Goal: Book appointment/travel/reservation

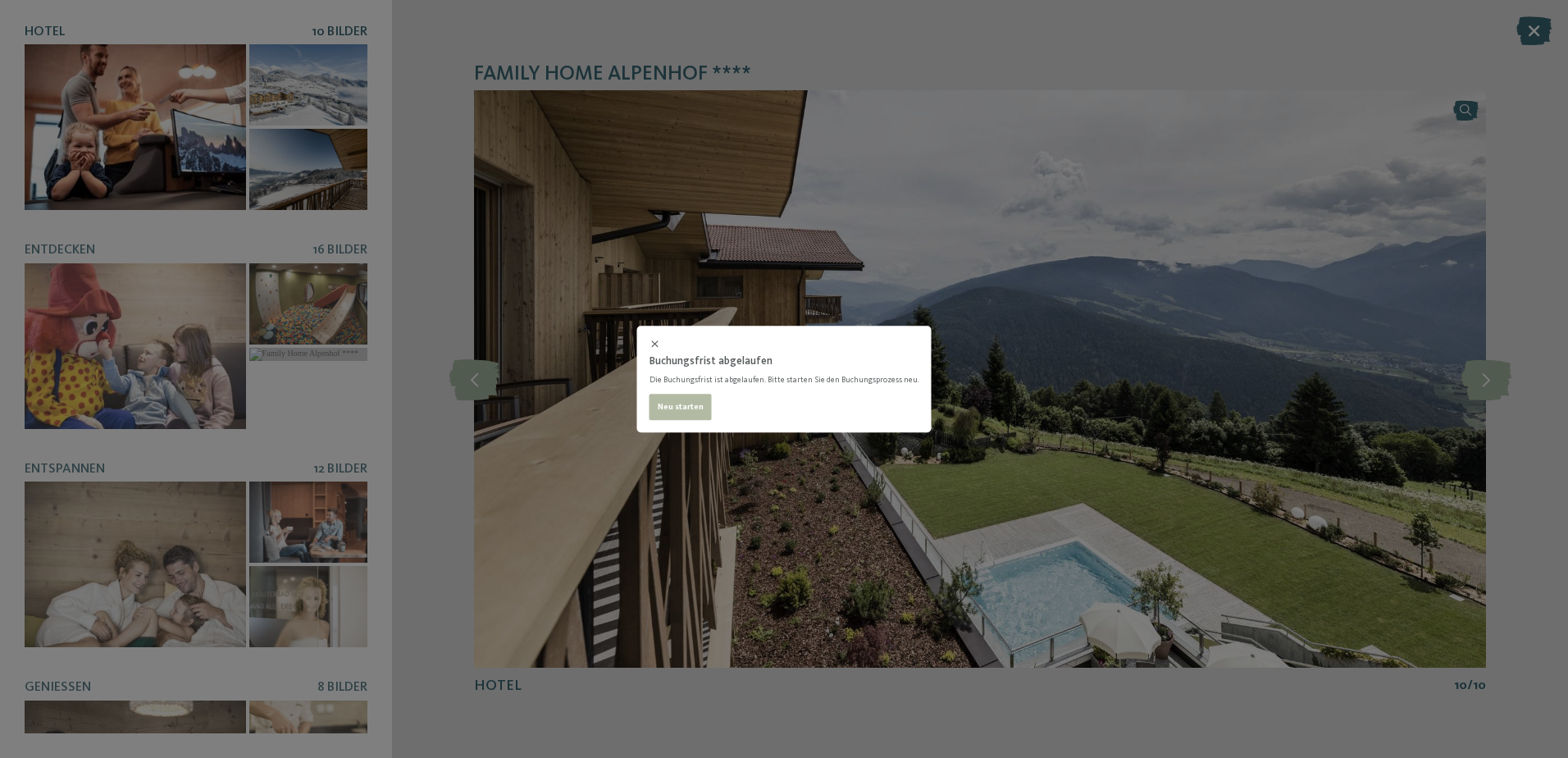
click at [680, 214] on div "Buchungsfrist abgelaufen Die Buchungsfrist ist abgelaufen. Bitte starten Sie de…" at bounding box center [784, 379] width 1568 height 758
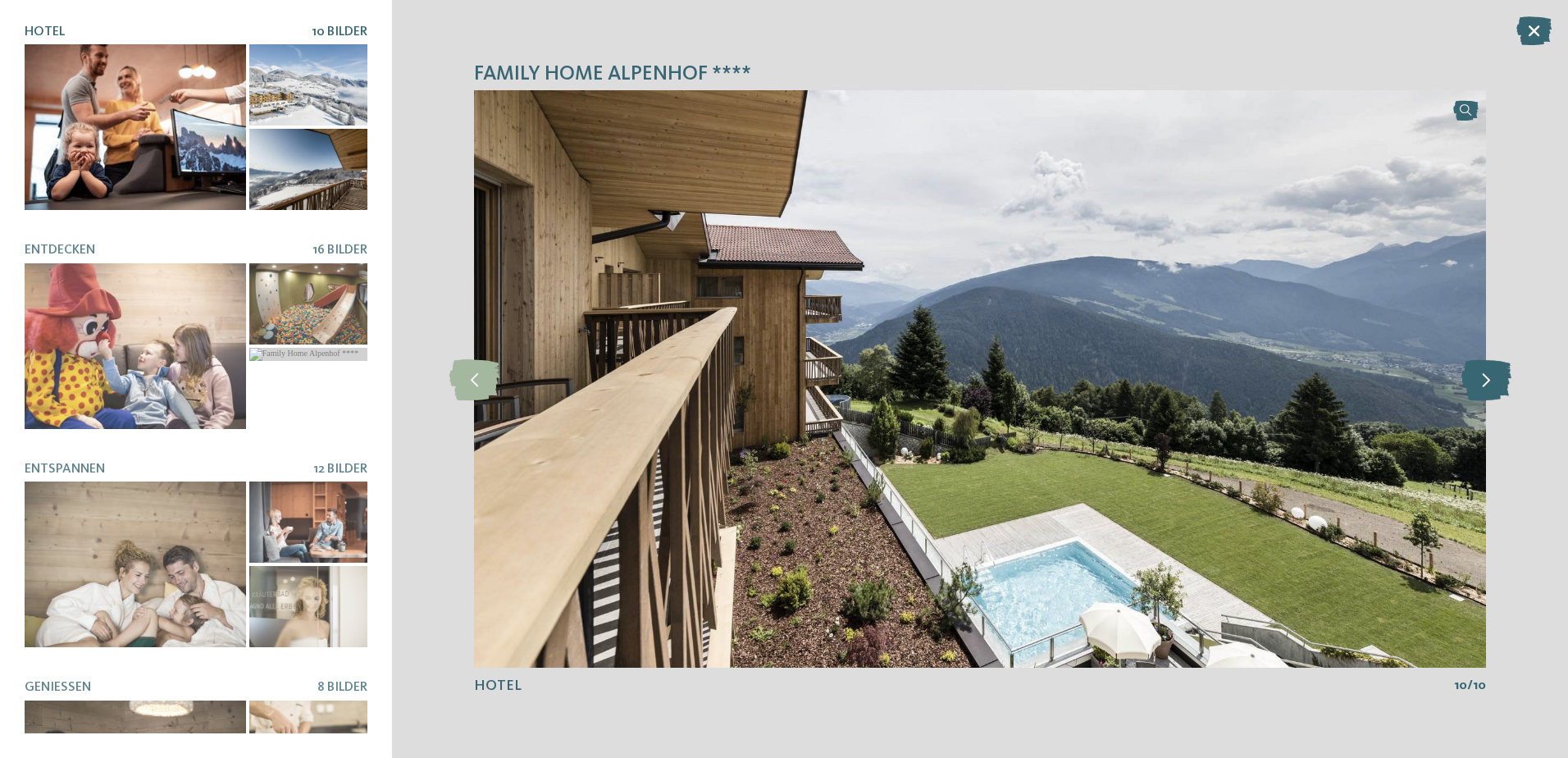
click at [1497, 374] on icon at bounding box center [1486, 379] width 50 height 41
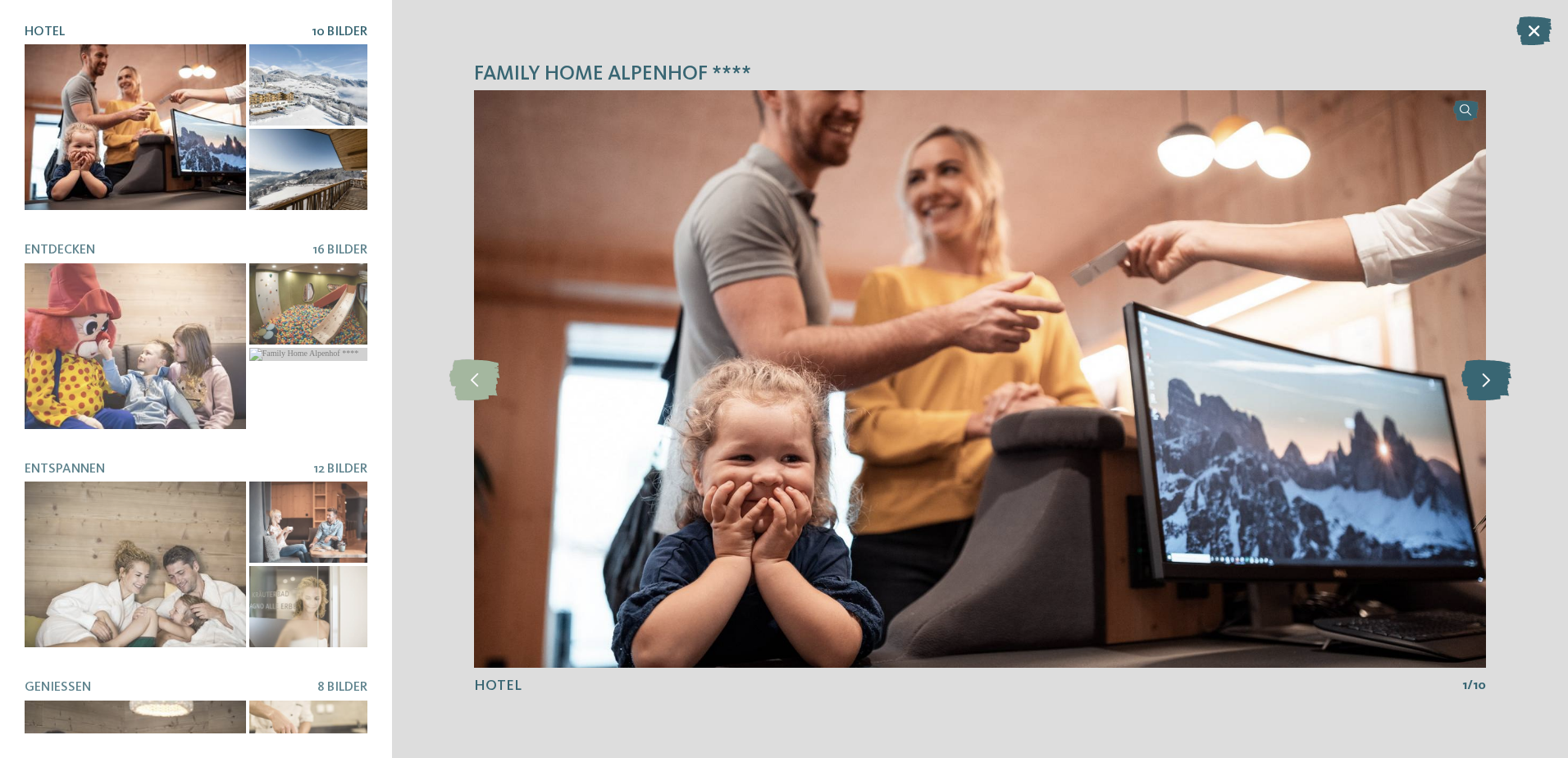
click at [1497, 374] on icon at bounding box center [1486, 379] width 50 height 41
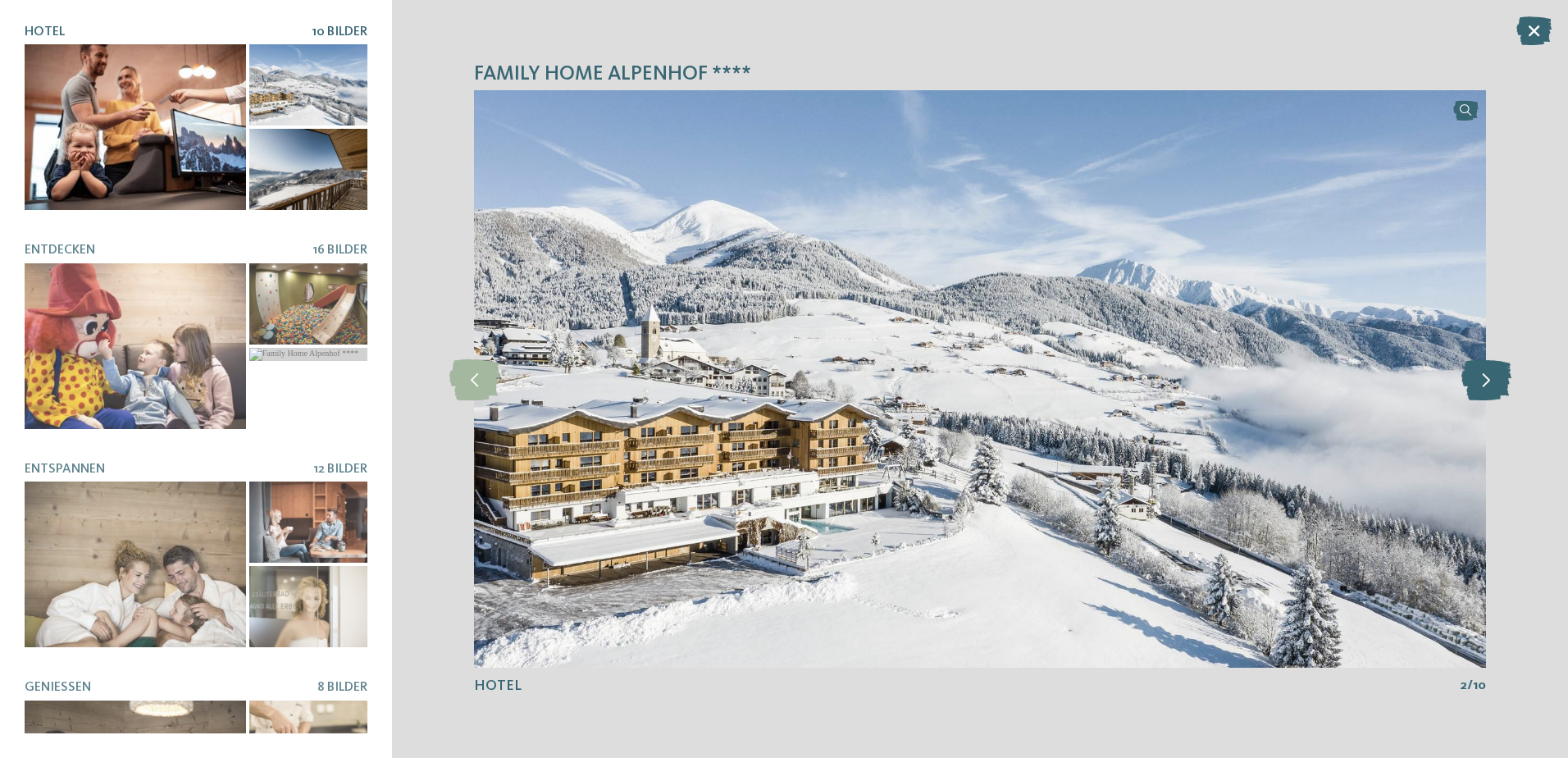
click at [1497, 374] on icon at bounding box center [1486, 379] width 50 height 41
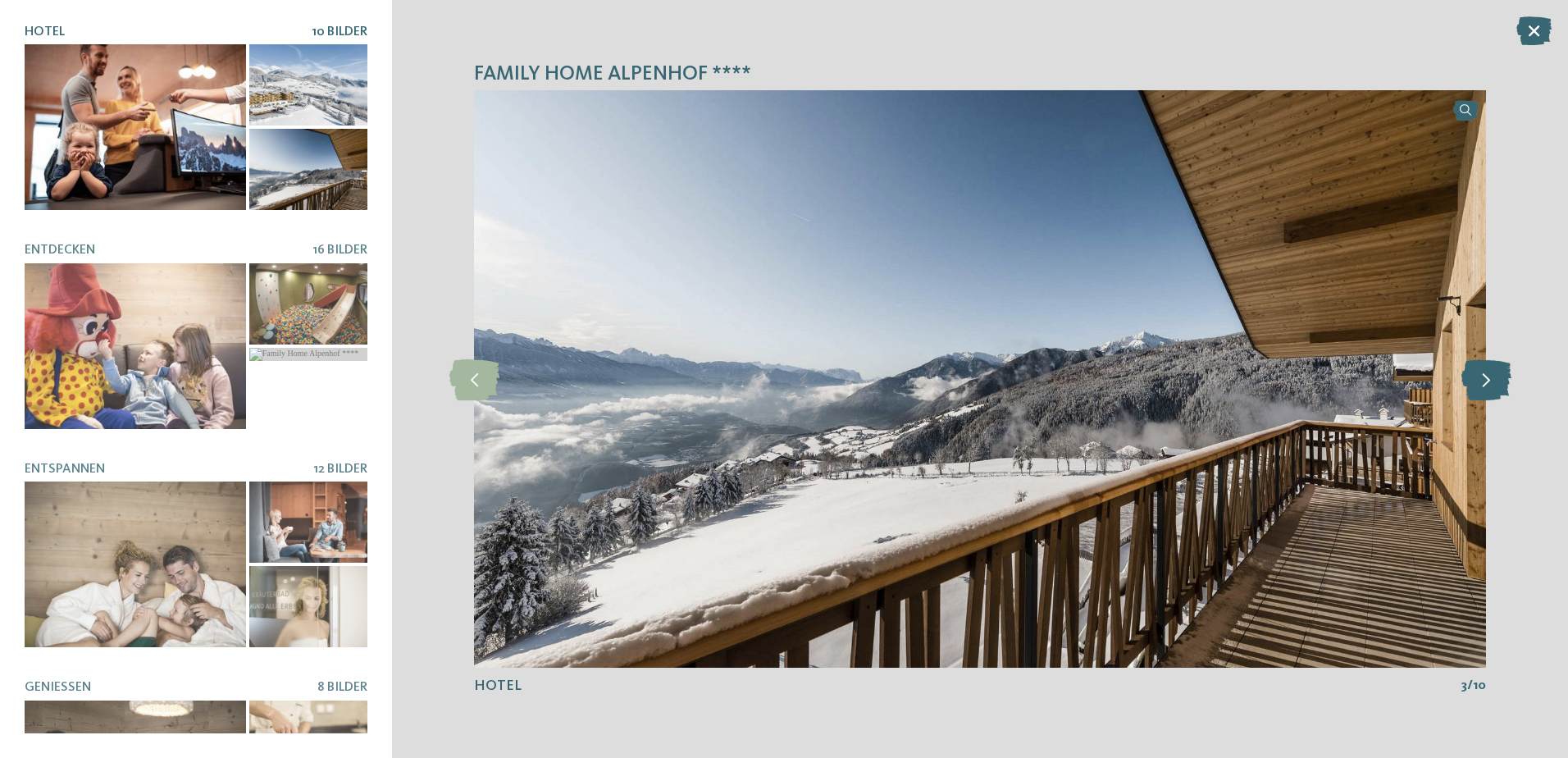
click at [1497, 374] on icon at bounding box center [1486, 379] width 50 height 41
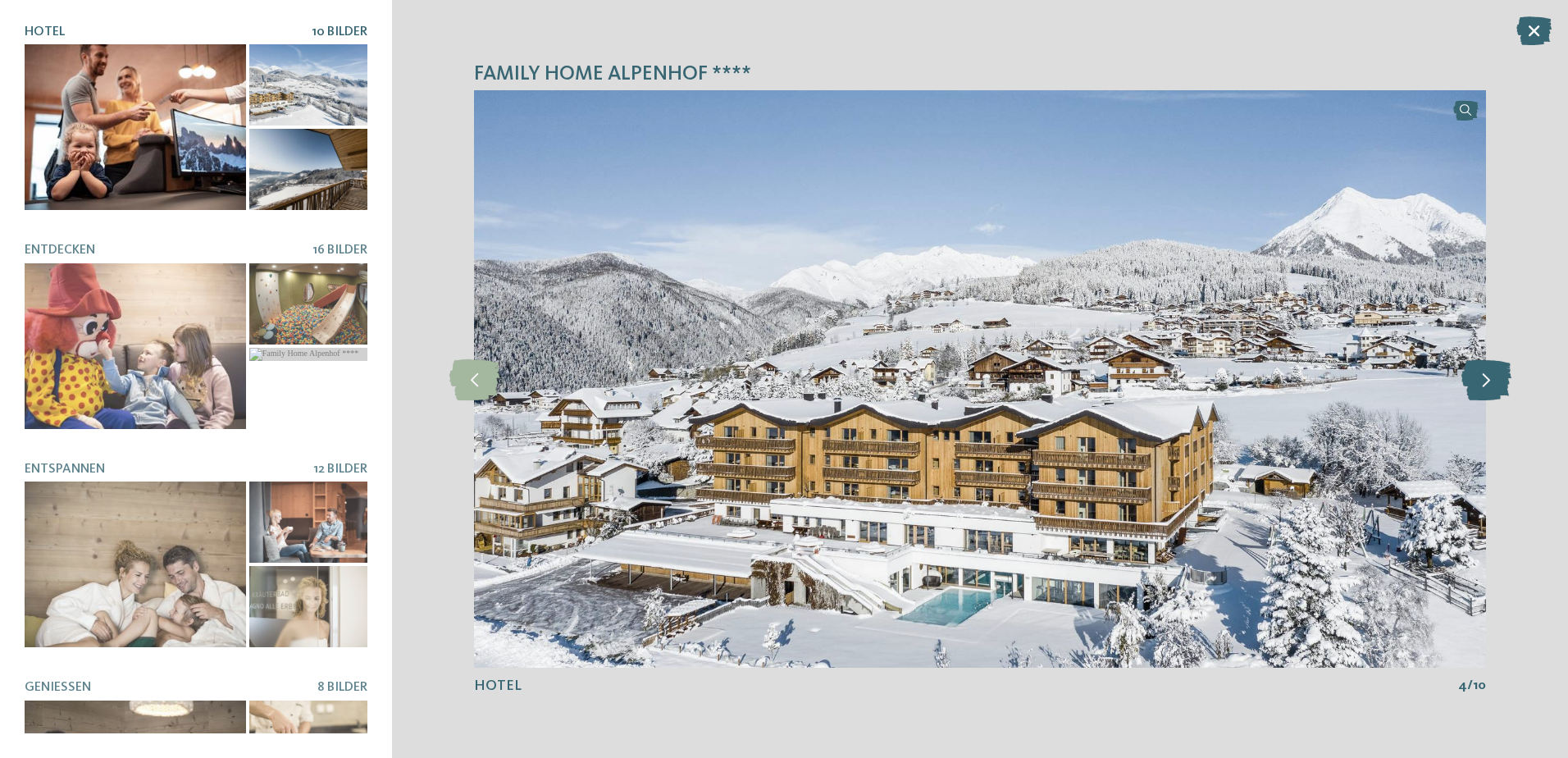
click at [1497, 374] on icon at bounding box center [1486, 379] width 50 height 41
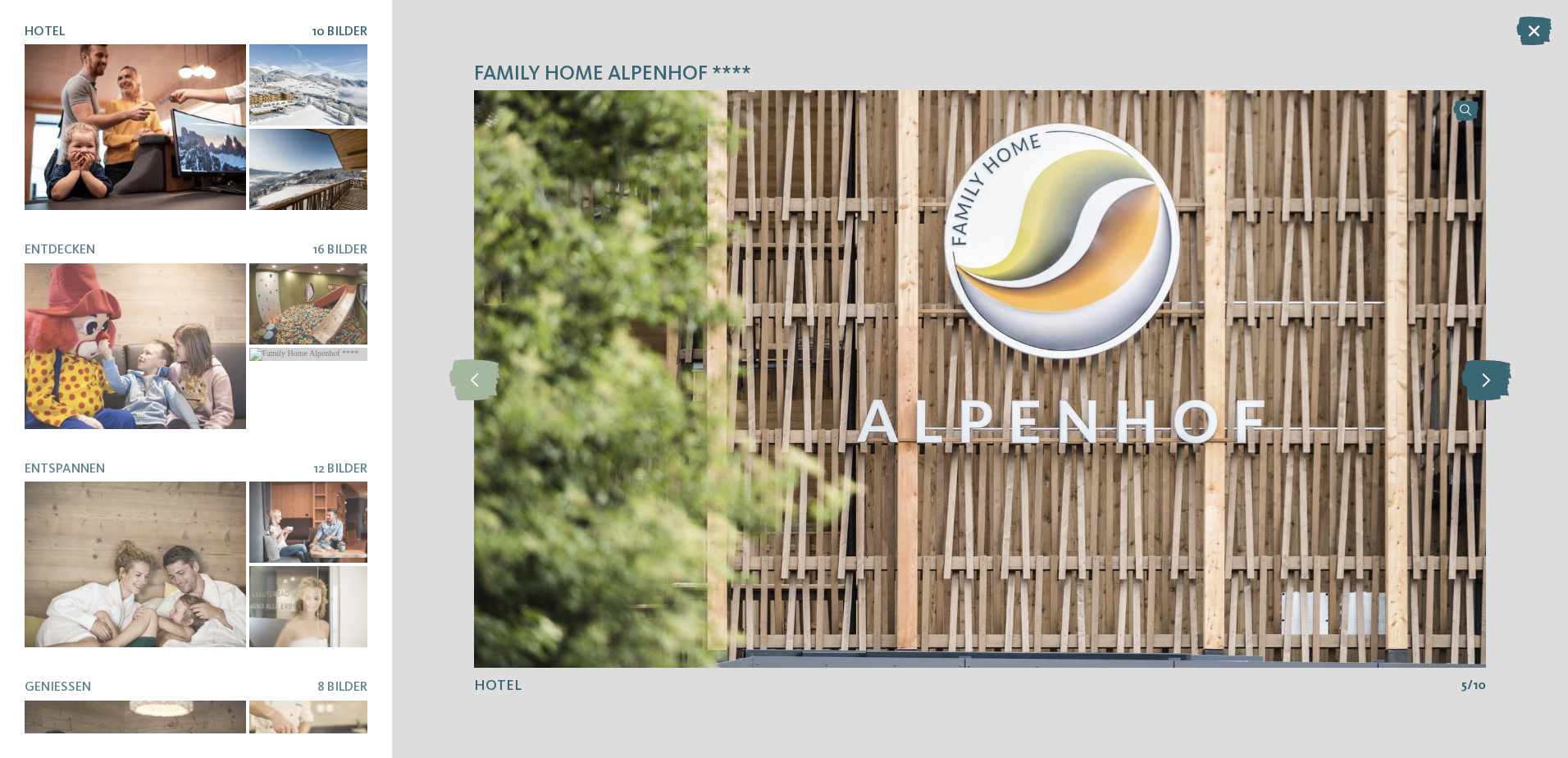
click at [1497, 374] on icon at bounding box center [1486, 379] width 50 height 41
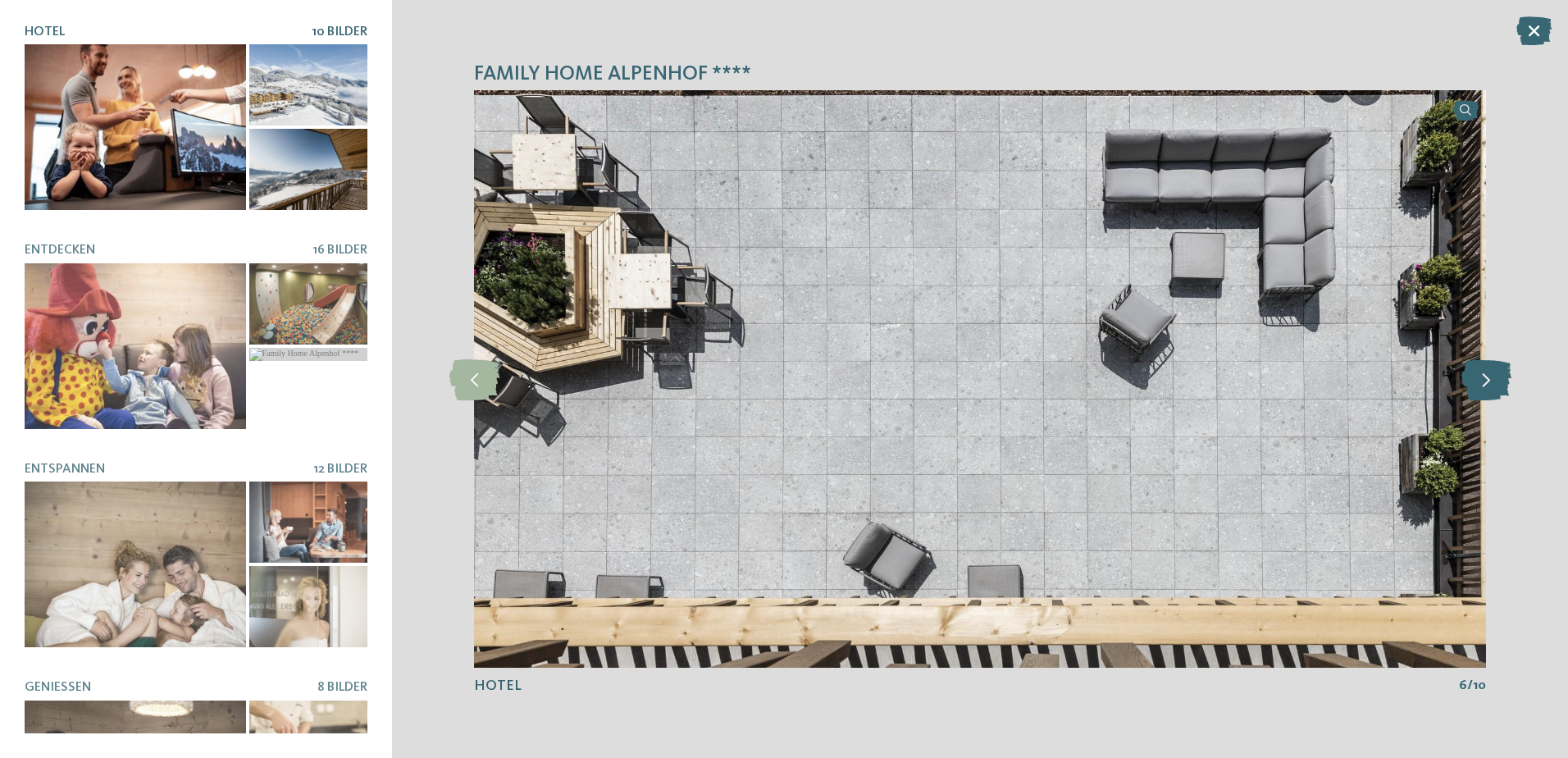
click at [1497, 374] on icon at bounding box center [1486, 379] width 50 height 41
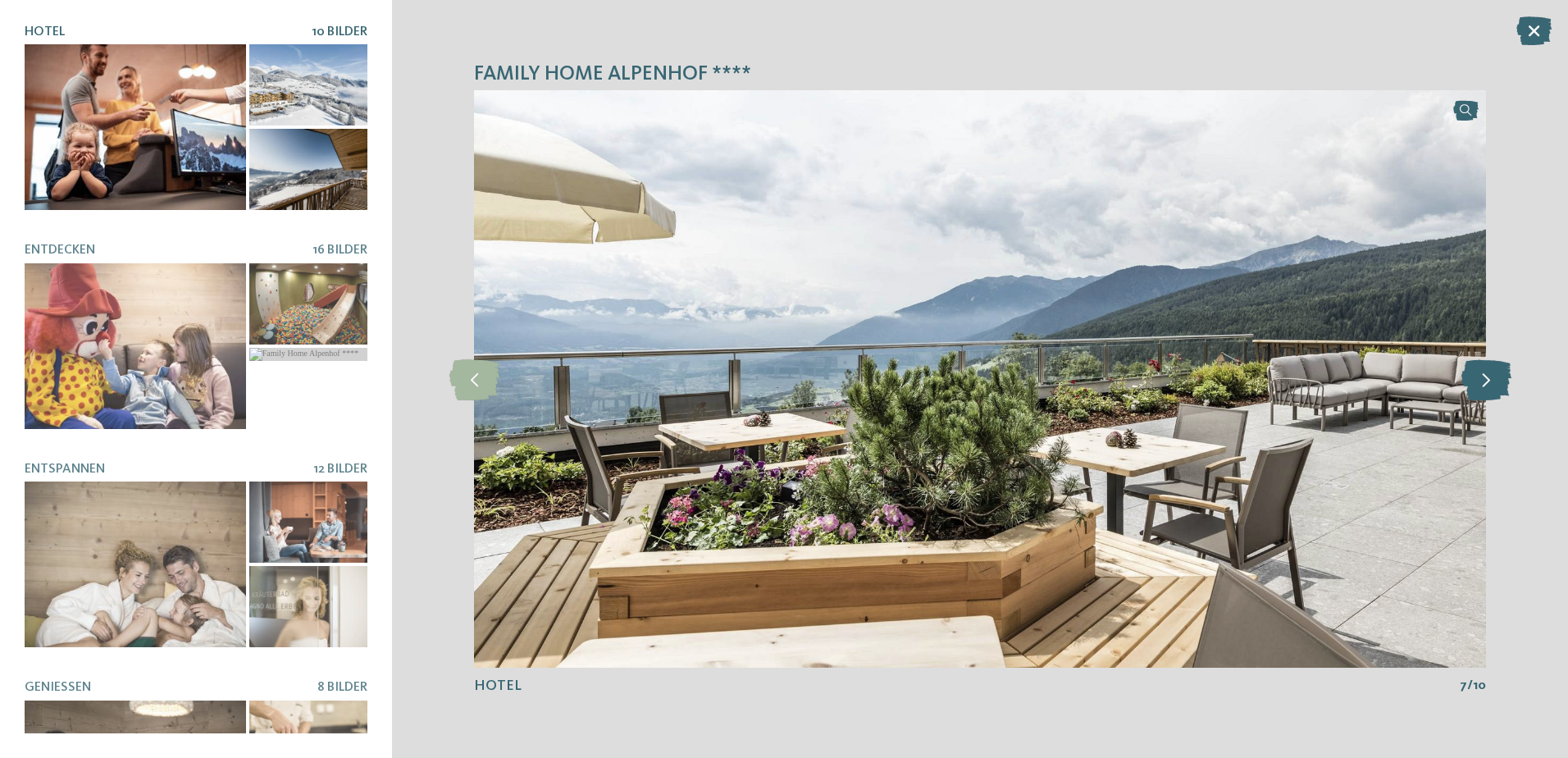
click at [1497, 374] on icon at bounding box center [1486, 379] width 50 height 41
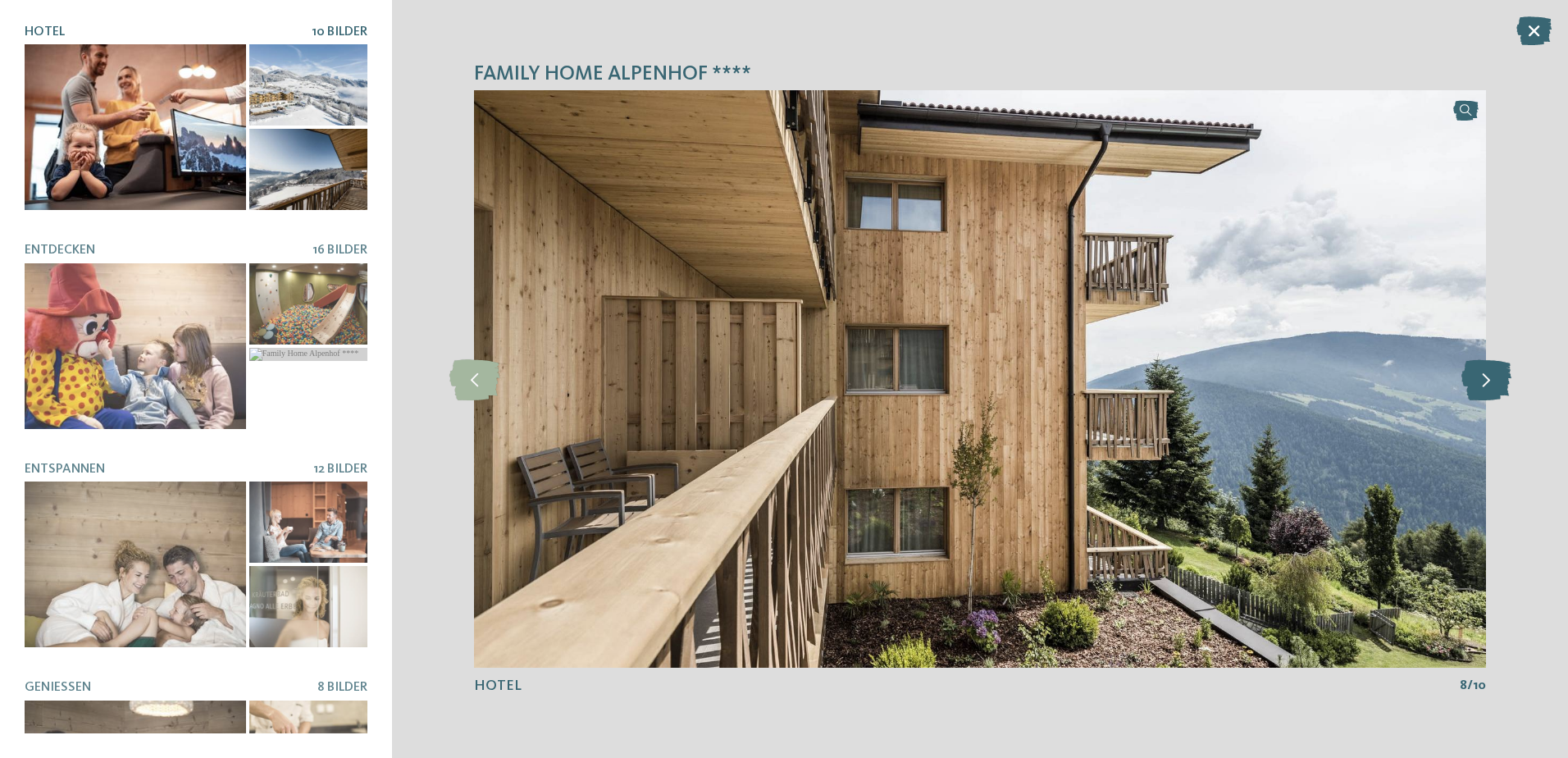
click at [1497, 374] on icon at bounding box center [1486, 379] width 50 height 41
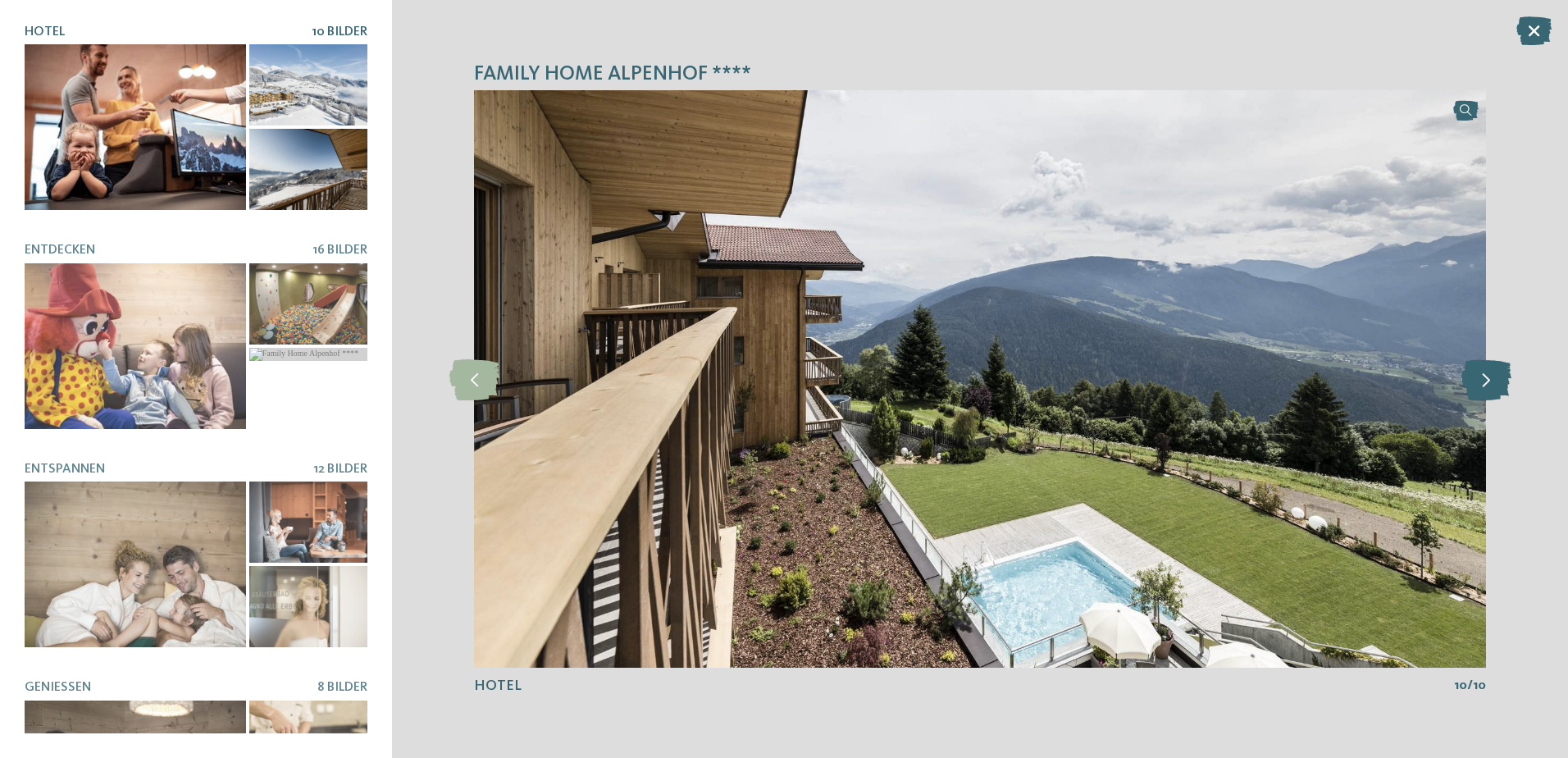
click at [1497, 374] on icon at bounding box center [1486, 379] width 50 height 41
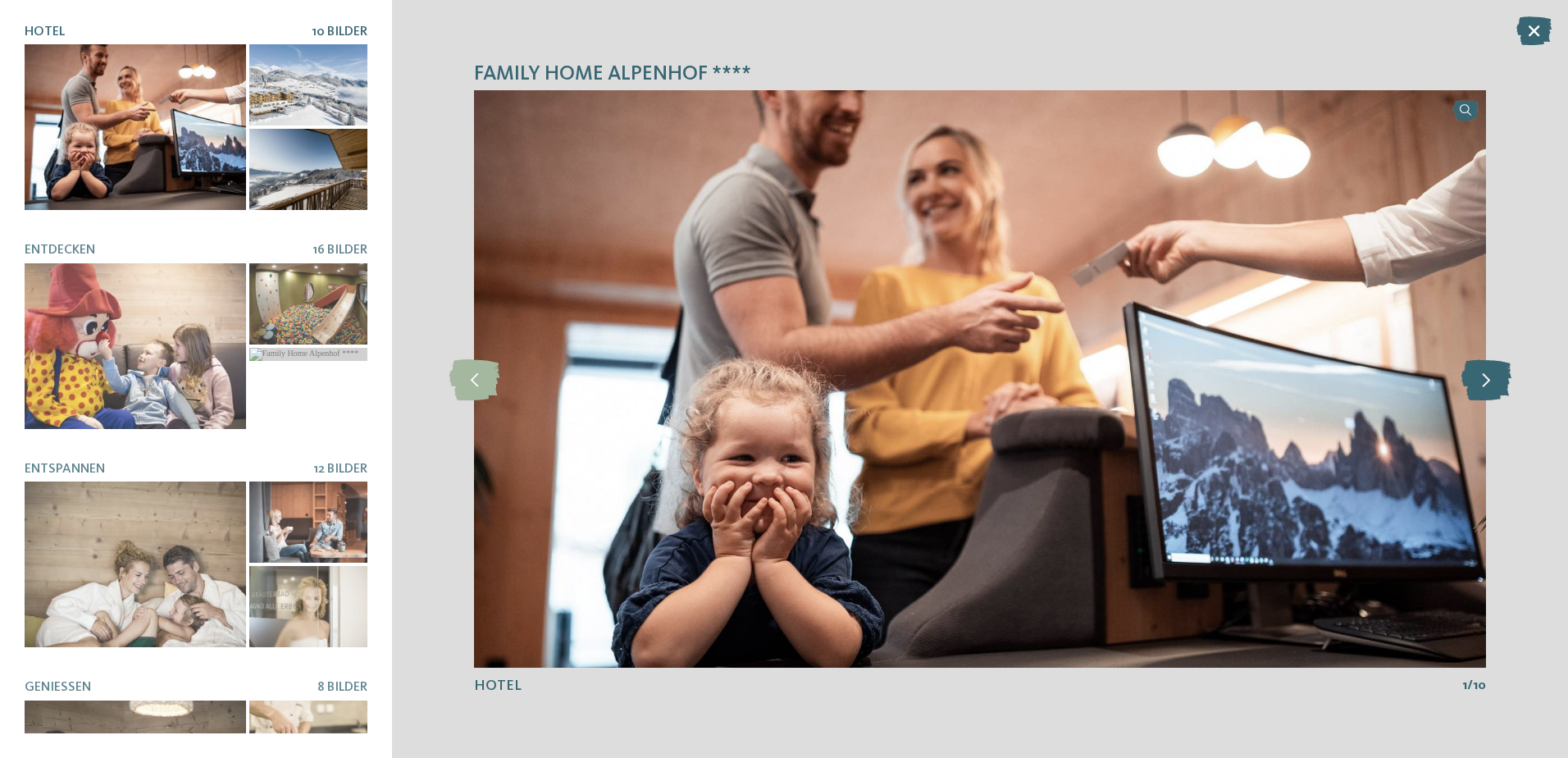
click at [1497, 374] on icon at bounding box center [1486, 379] width 50 height 41
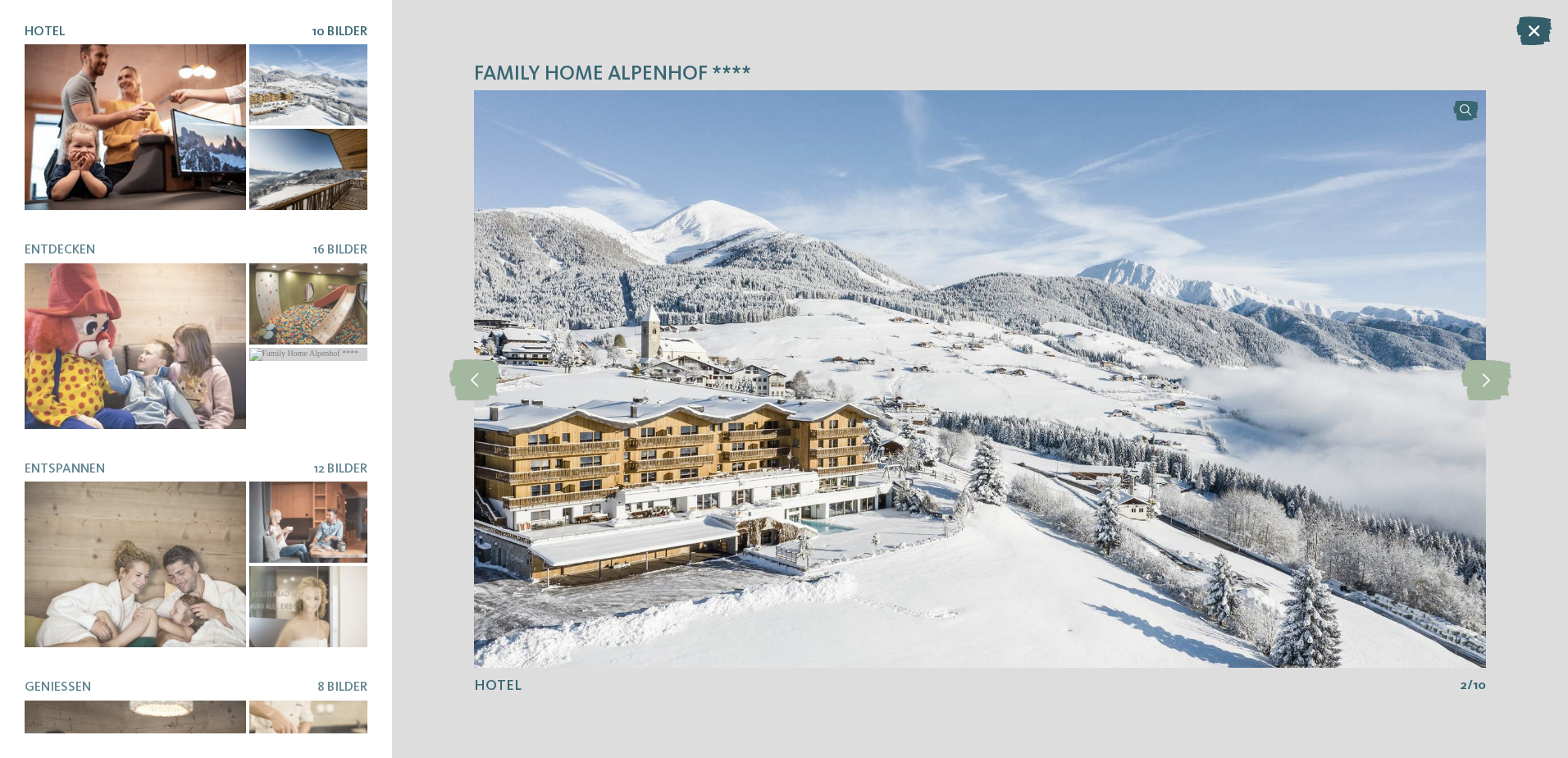
click at [1530, 27] on icon at bounding box center [1533, 31] width 35 height 29
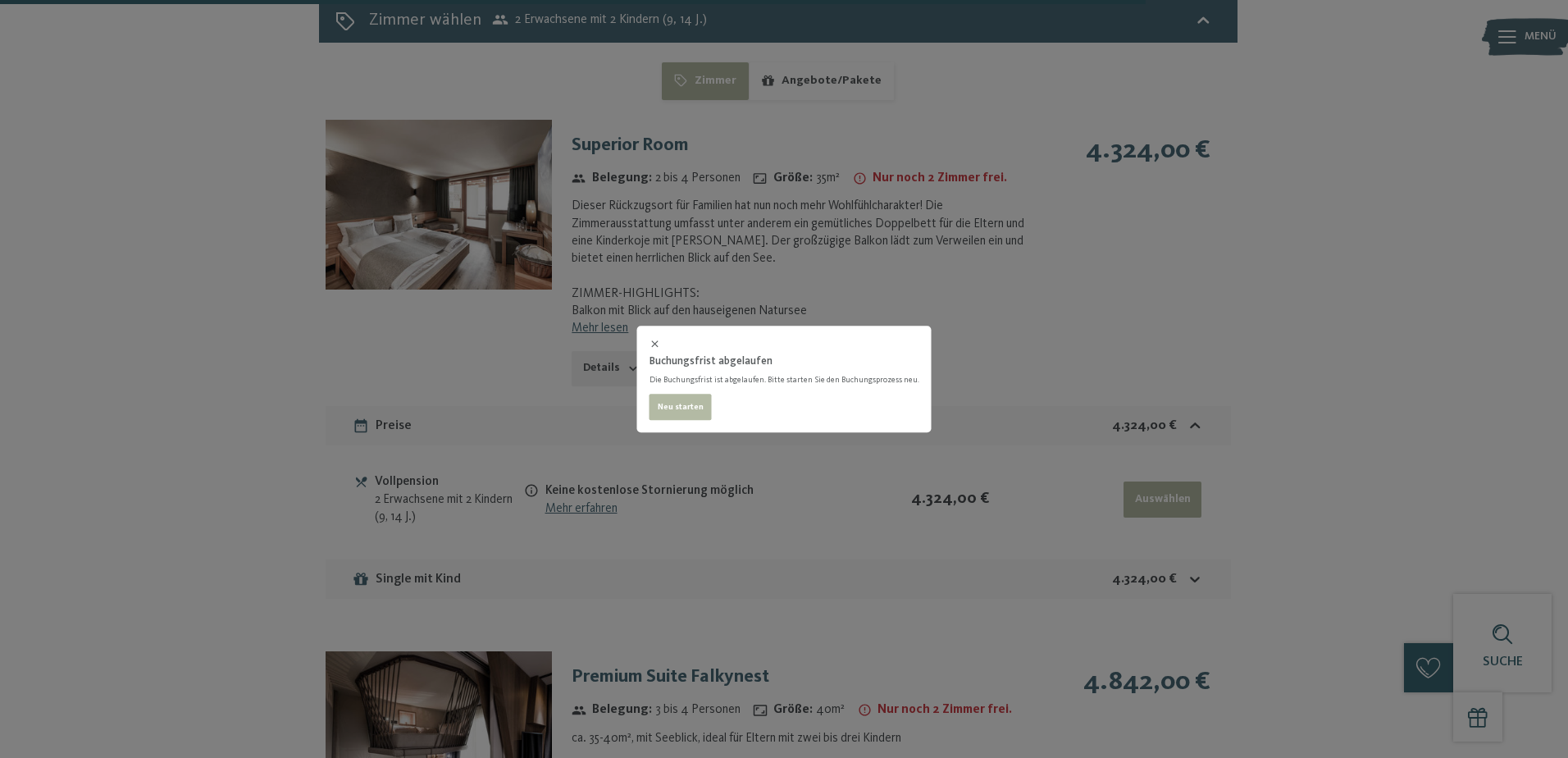
click at [422, 301] on div "Buchungsfrist abgelaufen Die Buchungsfrist ist abgelaufen. Bitte starten Sie de…" at bounding box center [784, 379] width 1568 height 758
